Goal: Check status

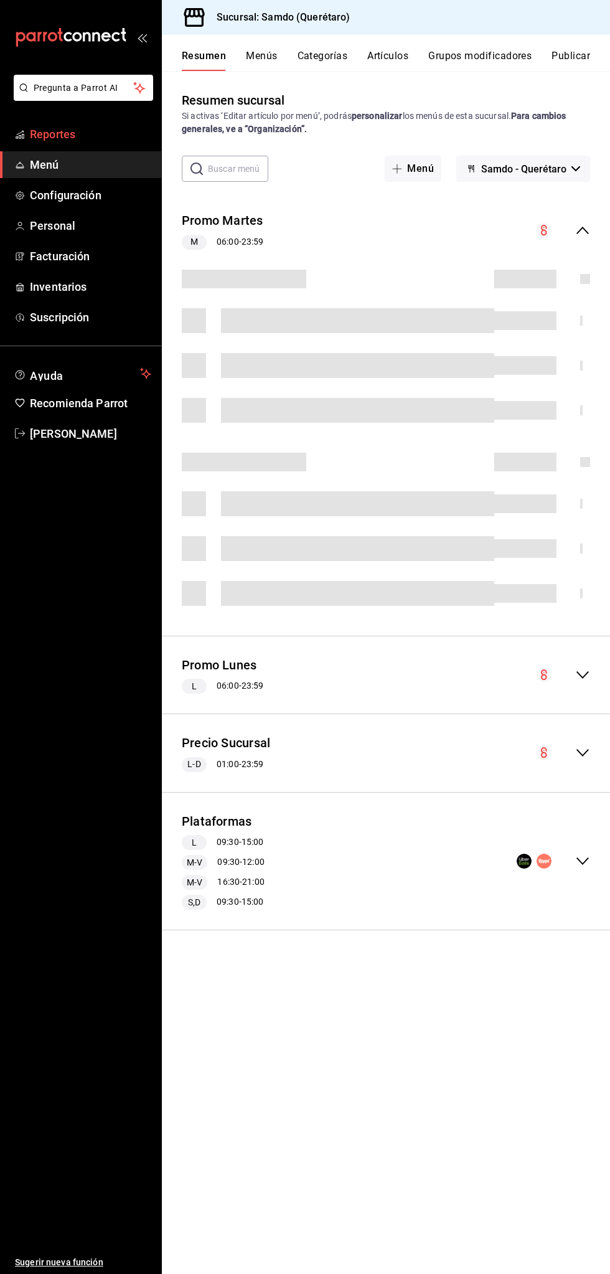
click at [79, 131] on span "Reportes" at bounding box center [90, 134] width 121 height 17
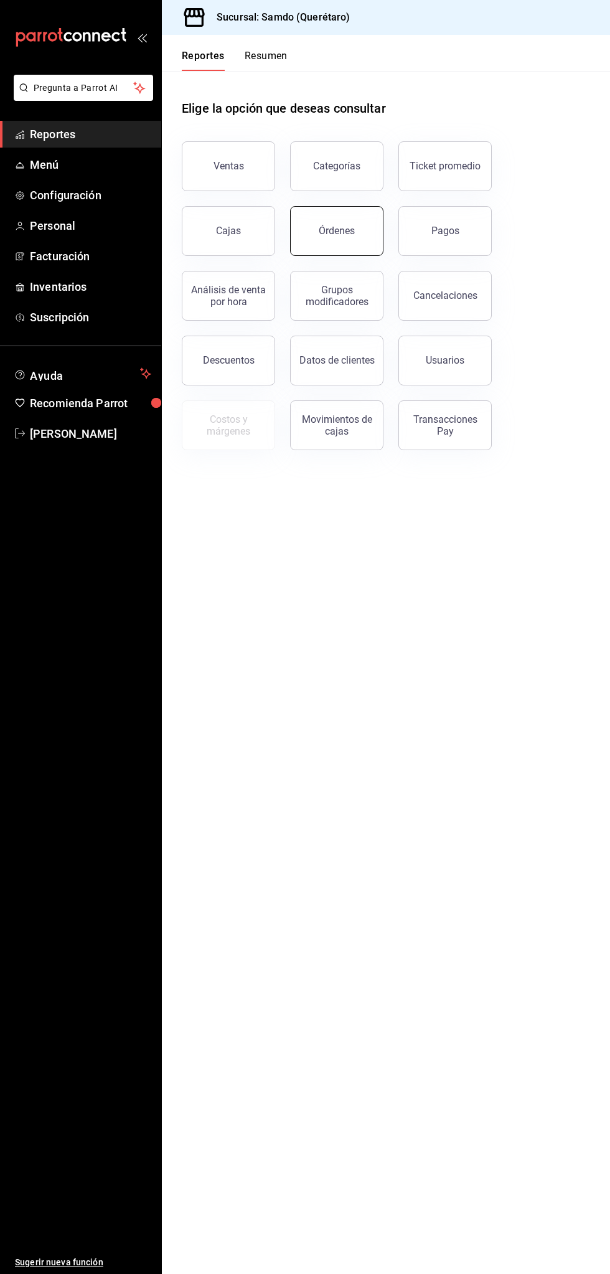
click at [345, 242] on button "Órdenes" at bounding box center [336, 231] width 93 height 50
